Goal: Information Seeking & Learning: Learn about a topic

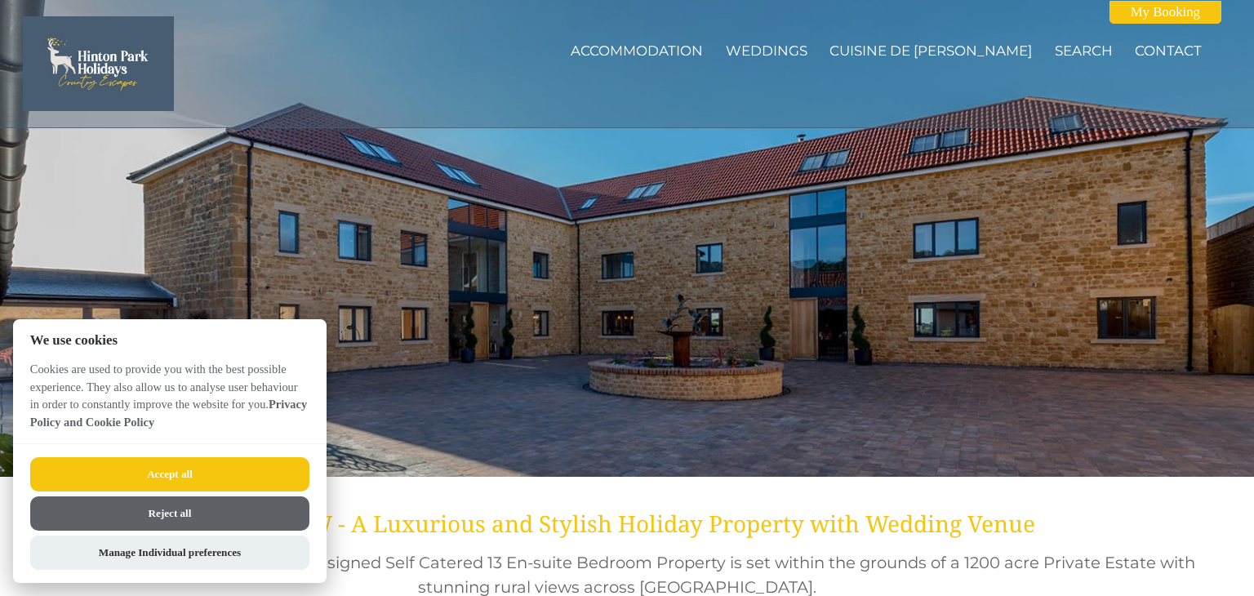
click at [189, 474] on button "Accept all" at bounding box center [169, 474] width 279 height 34
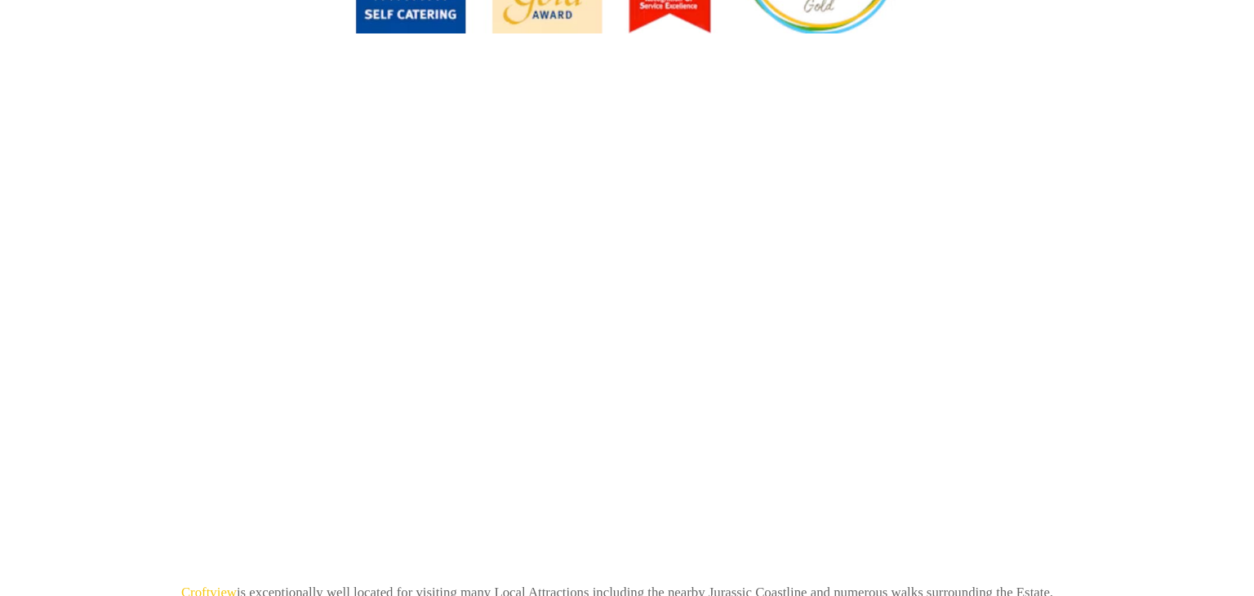
scroll to position [741, 0]
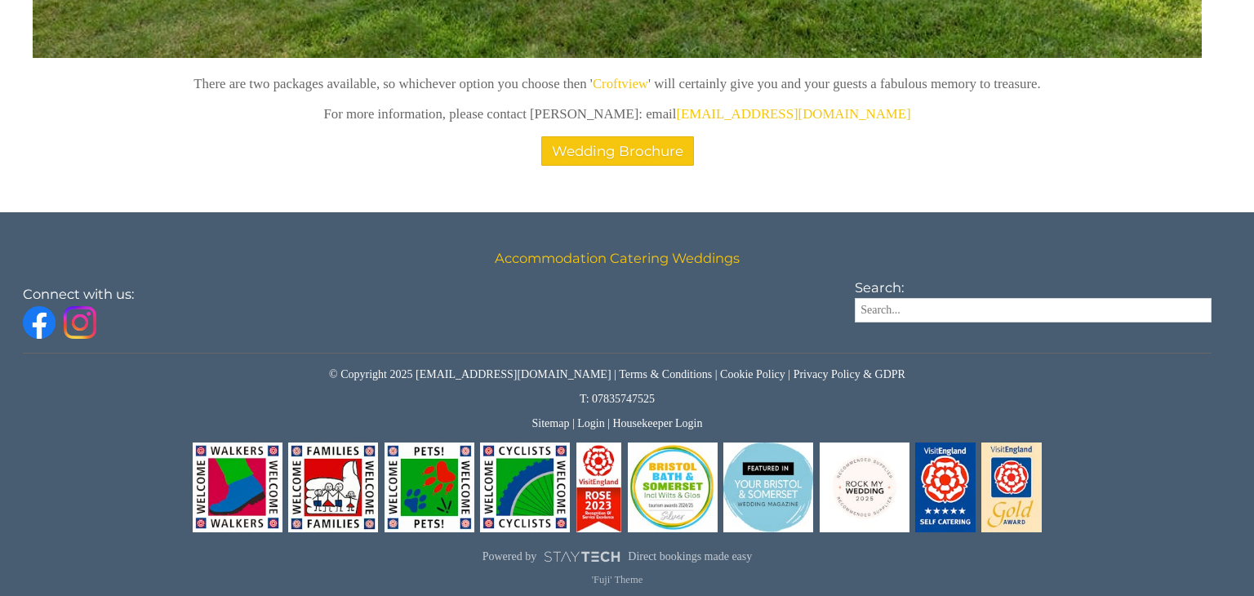
scroll to position [2538, 0]
